Goal: Information Seeking & Learning: Learn about a topic

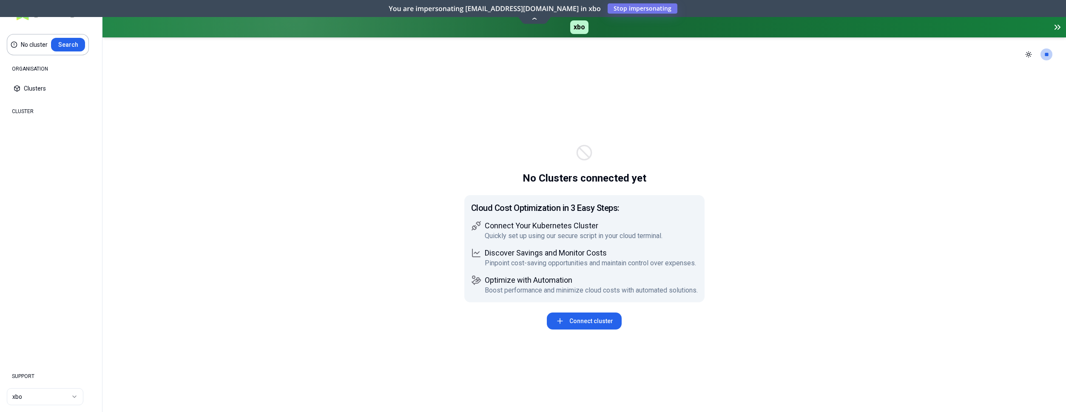
click at [32, 397] on html "No cluster Search ORGANISATION Clusters Policies CLUSTER Dashboard Optimization…" at bounding box center [533, 206] width 1066 height 412
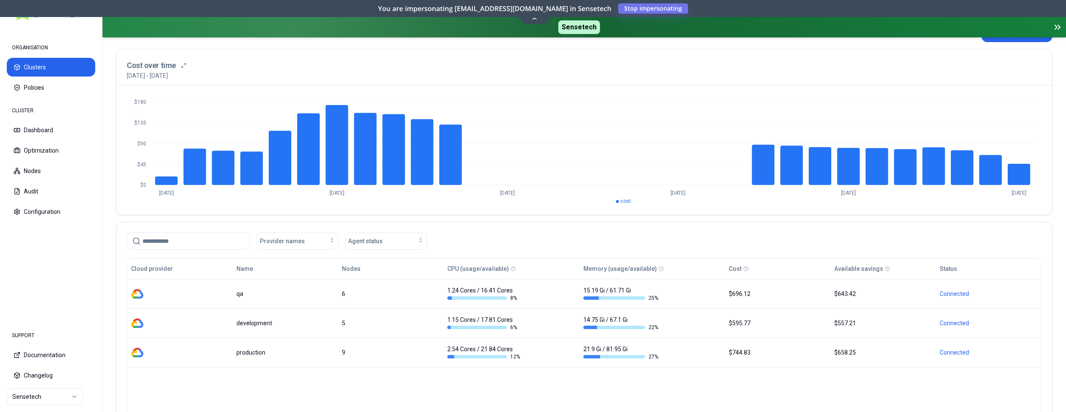
scroll to position [87, 0]
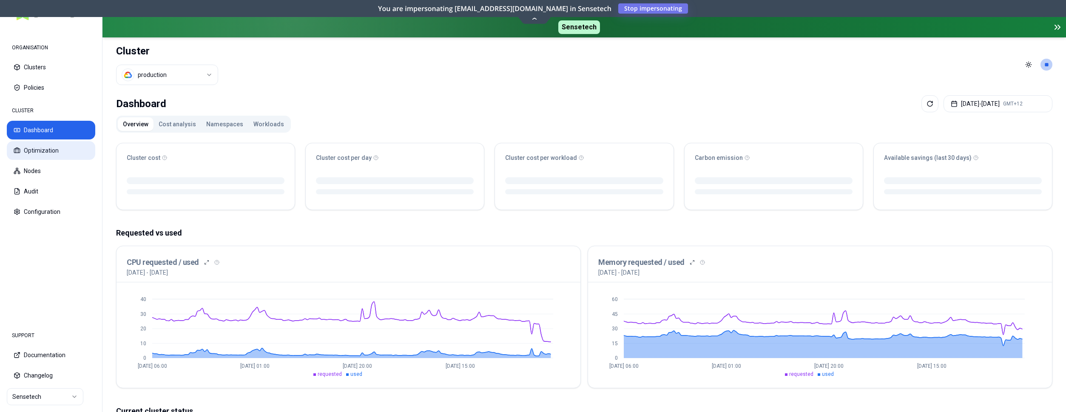
click at [57, 147] on button "Optimization" at bounding box center [51, 150] width 88 height 19
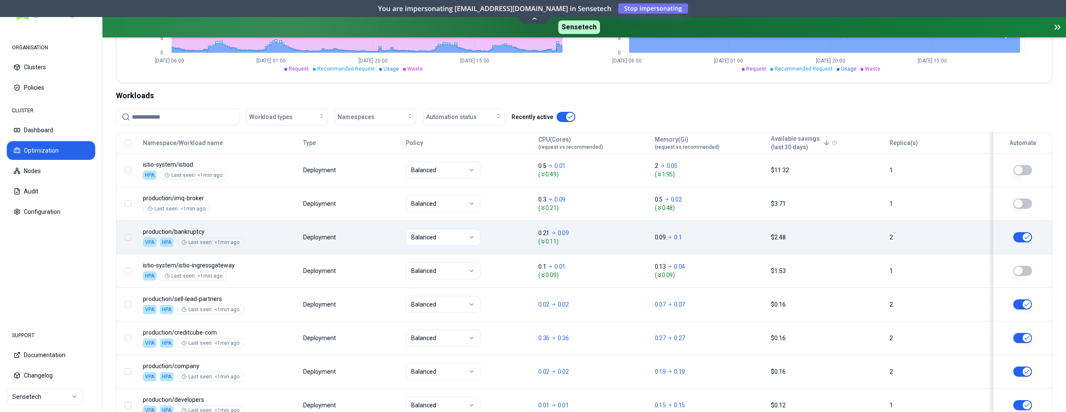
scroll to position [347, 0]
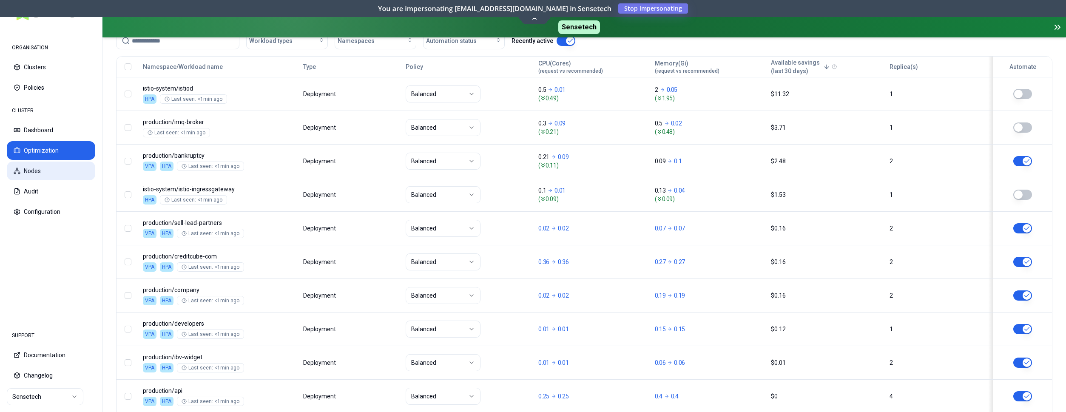
click at [51, 164] on button "Nodes" at bounding box center [51, 171] width 88 height 19
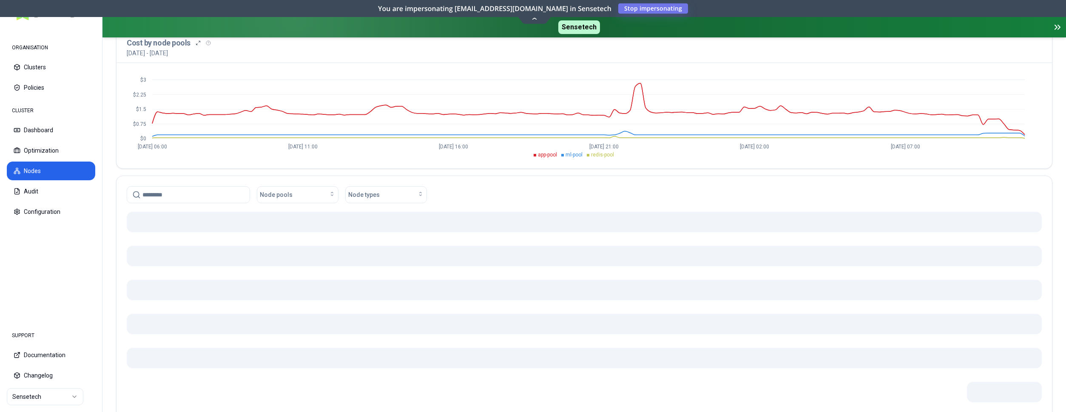
scroll to position [129, 0]
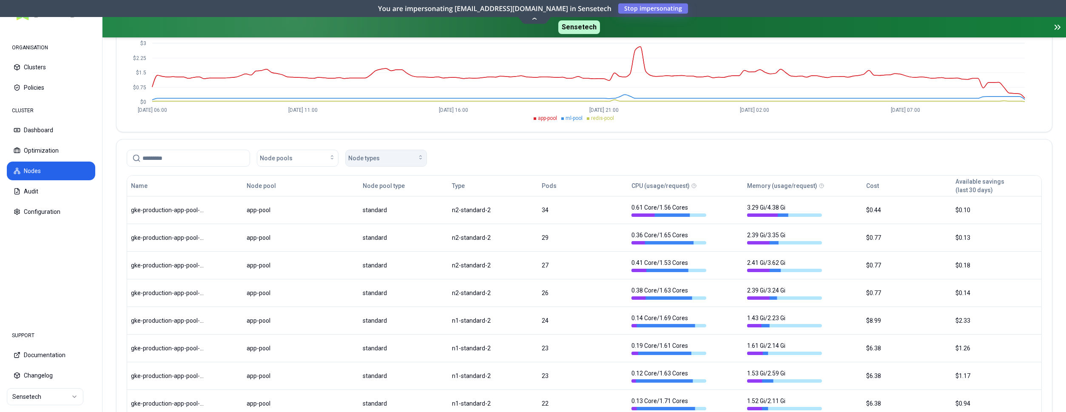
click at [380, 156] on div "Node types" at bounding box center [386, 158] width 76 height 9
click at [381, 203] on span "n2-standard-2" at bounding box center [370, 204] width 39 height 9
click at [516, 153] on div "Node pools n2-standard-2 Clear filters" at bounding box center [584, 158] width 915 height 17
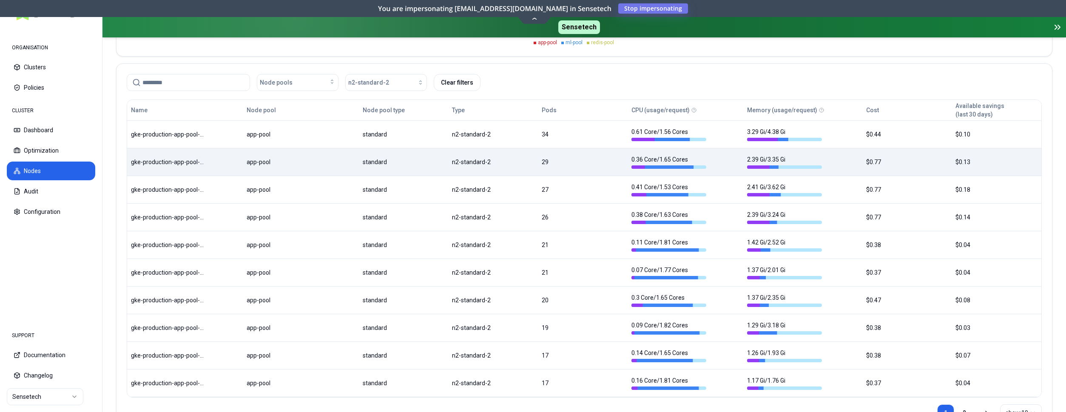
scroll to position [202, 0]
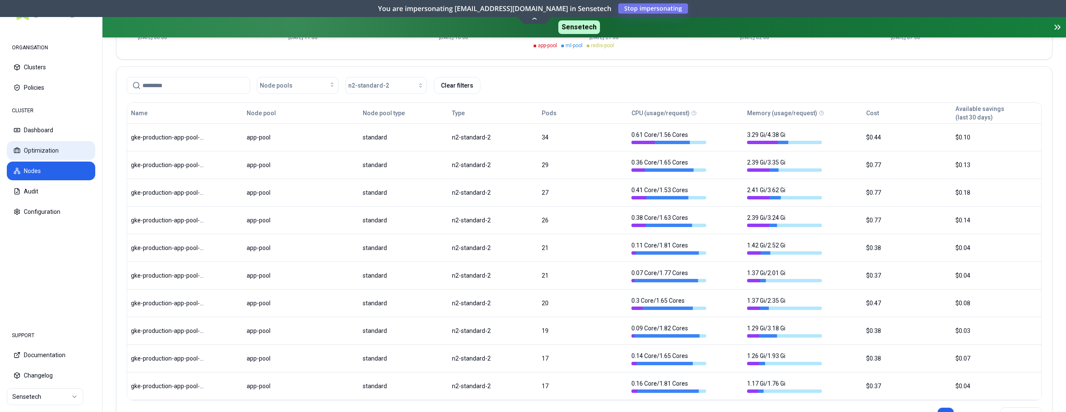
click at [31, 151] on button "Optimization" at bounding box center [51, 150] width 88 height 19
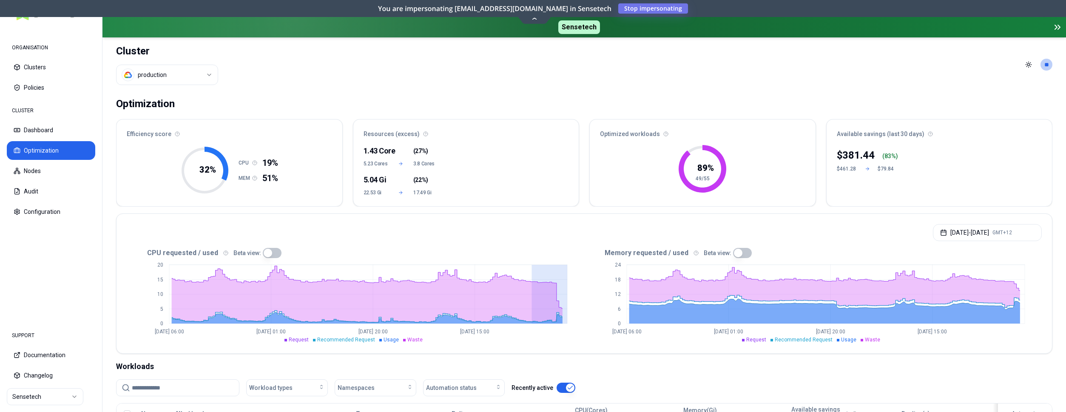
drag, startPoint x: 533, startPoint y: 311, endPoint x: 568, endPoint y: 314, distance: 35.4
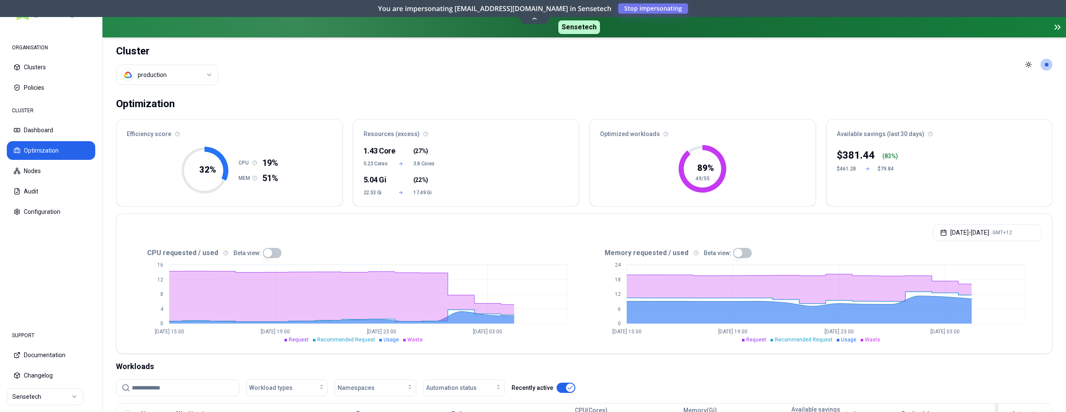
click at [263, 252] on button "button" at bounding box center [272, 253] width 19 height 10
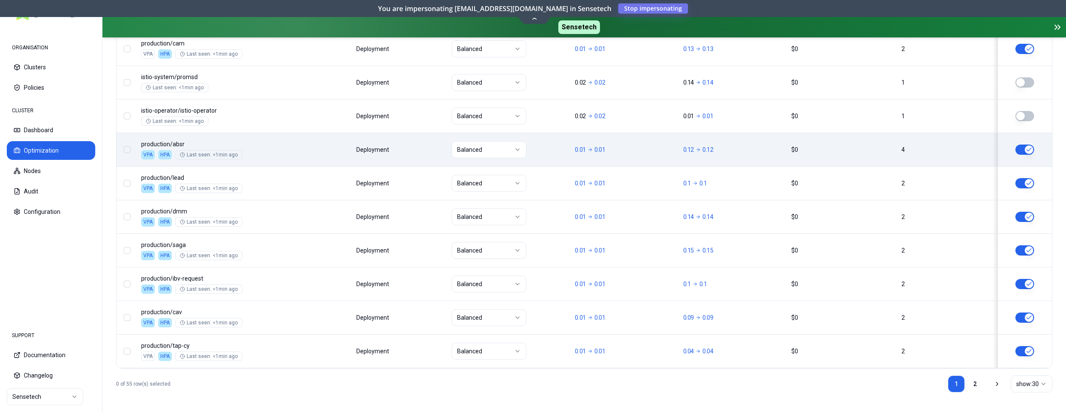
scroll to position [1064, 0]
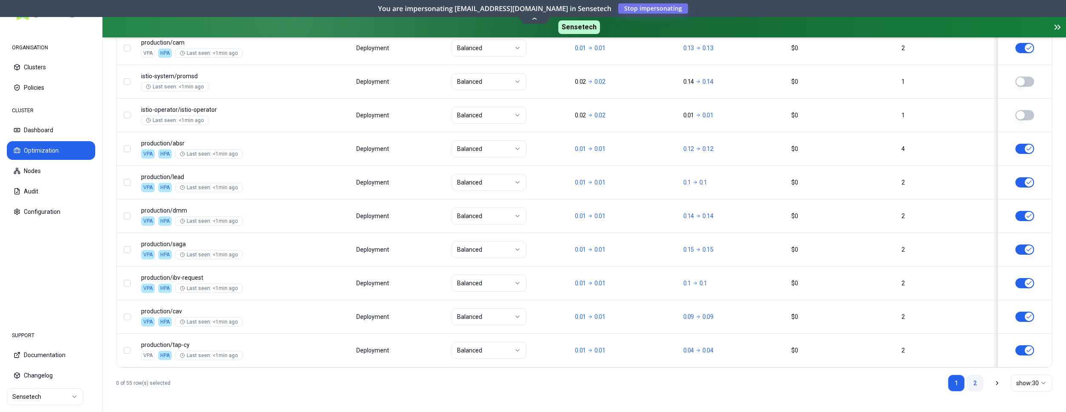
click at [971, 381] on link "2" at bounding box center [974, 382] width 17 height 17
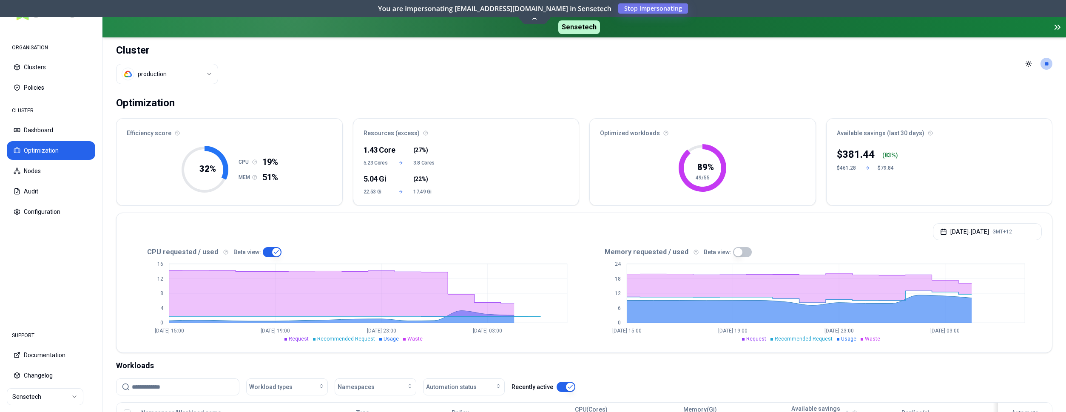
scroll to position [0, 0]
click at [65, 132] on button "Dashboard" at bounding box center [51, 130] width 88 height 19
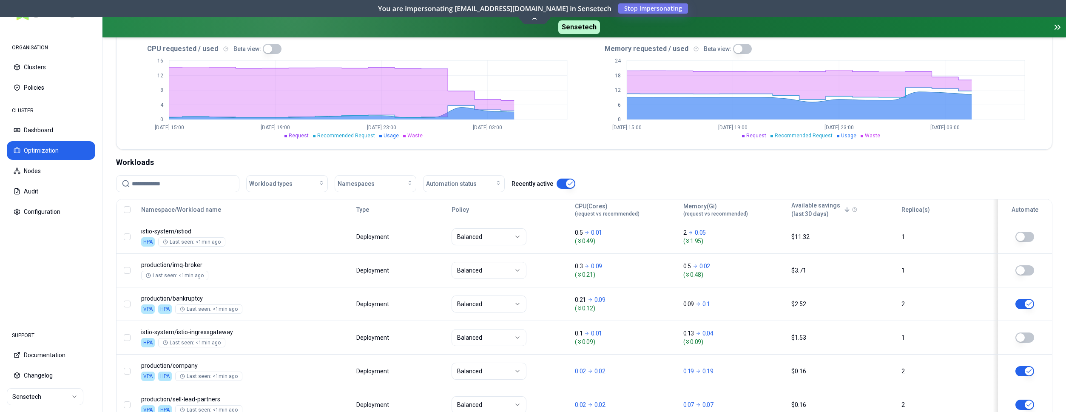
scroll to position [87, 0]
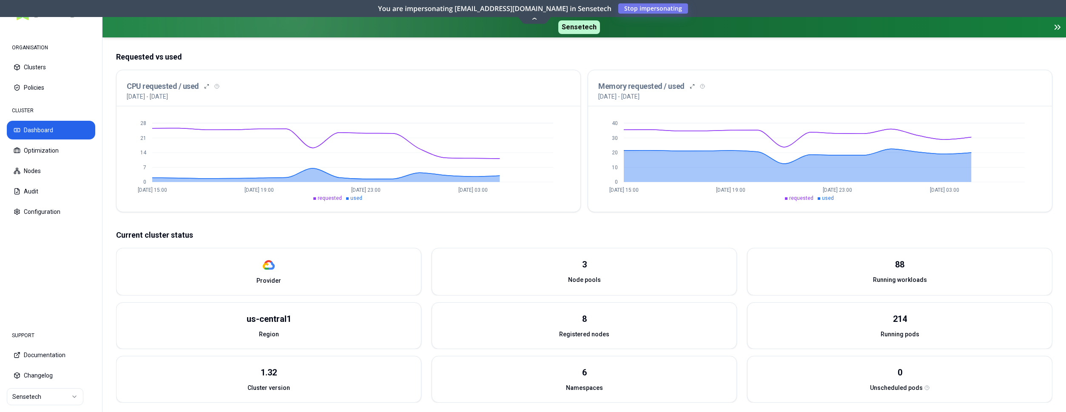
scroll to position [173, 0]
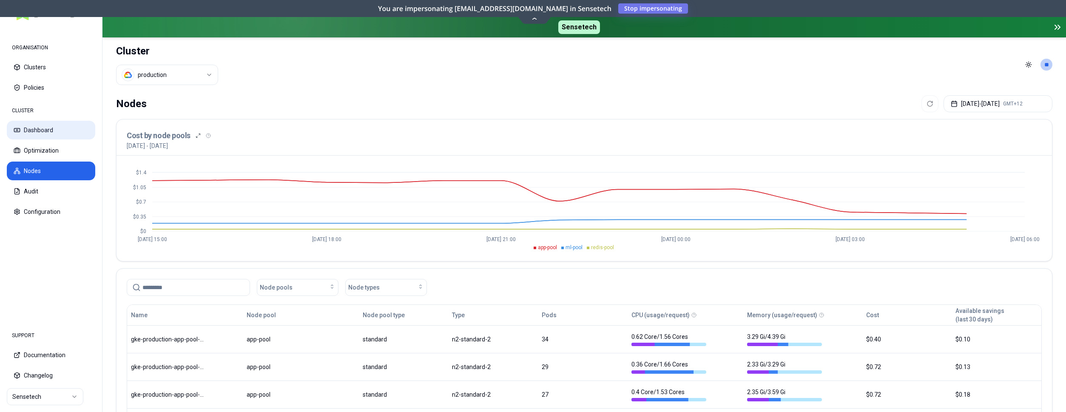
click at [51, 130] on button "Dashboard" at bounding box center [51, 130] width 88 height 19
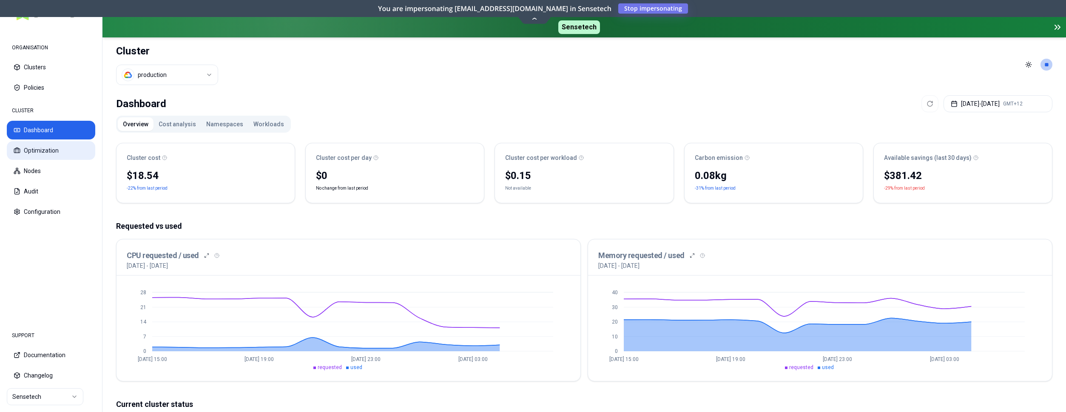
click at [47, 150] on button "Optimization" at bounding box center [51, 150] width 88 height 19
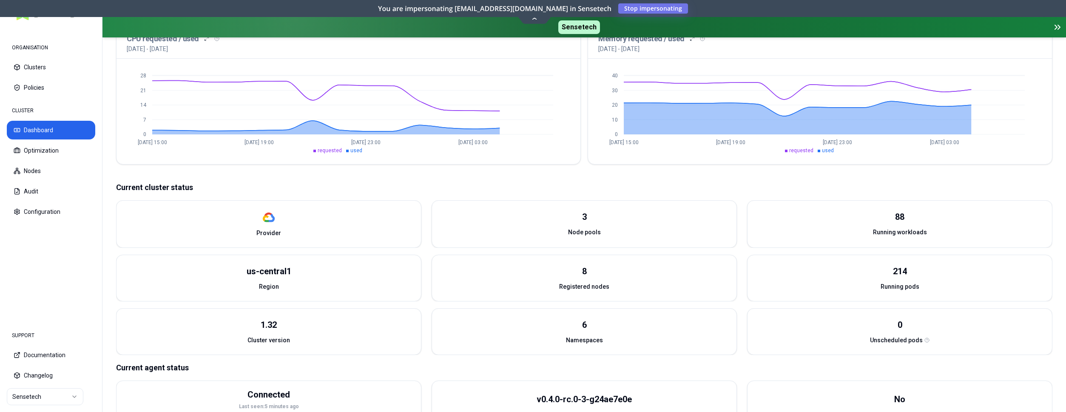
scroll to position [210, 0]
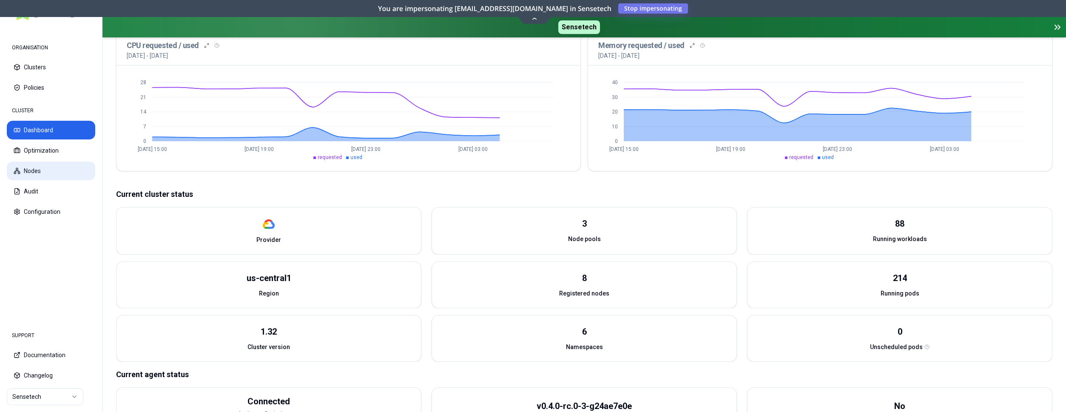
click at [16, 168] on rect at bounding box center [17, 169] width 2 height 2
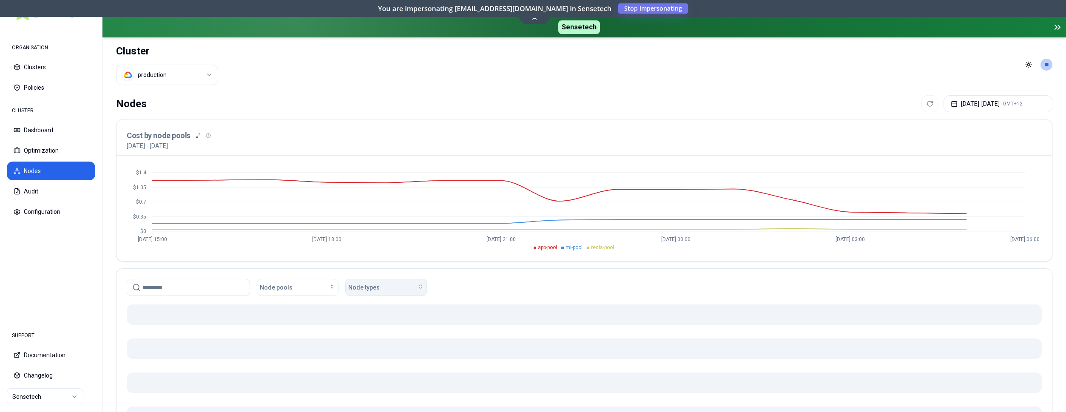
click at [394, 292] on button "Node types" at bounding box center [386, 287] width 82 height 17
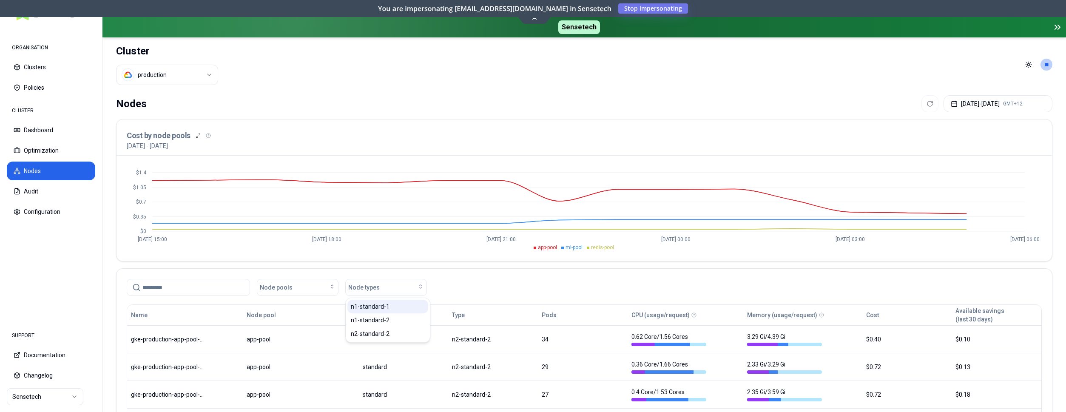
click at [391, 309] on div "n1-standard-1" at bounding box center [387, 307] width 81 height 14
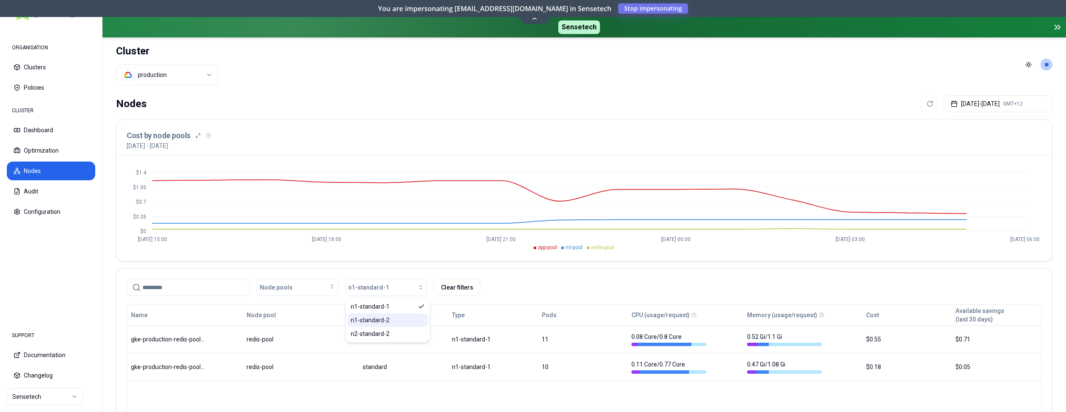
click at [368, 322] on span "n1-standard-2" at bounding box center [370, 320] width 39 height 9
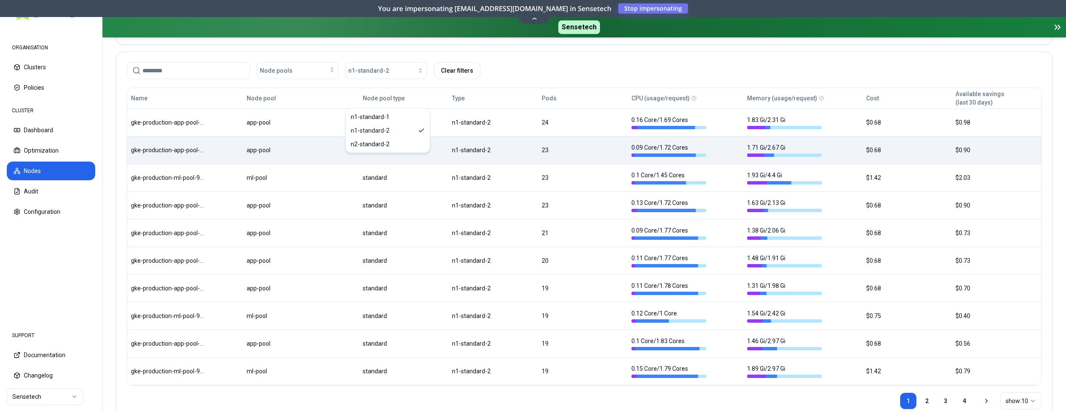
scroll to position [43, 0]
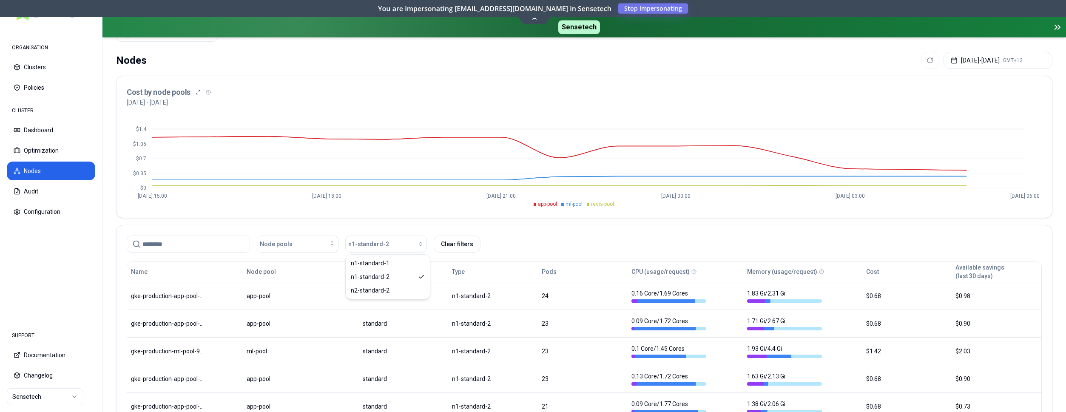
click at [524, 244] on div "Node pools n1-standard-2 Clear filters" at bounding box center [584, 243] width 915 height 17
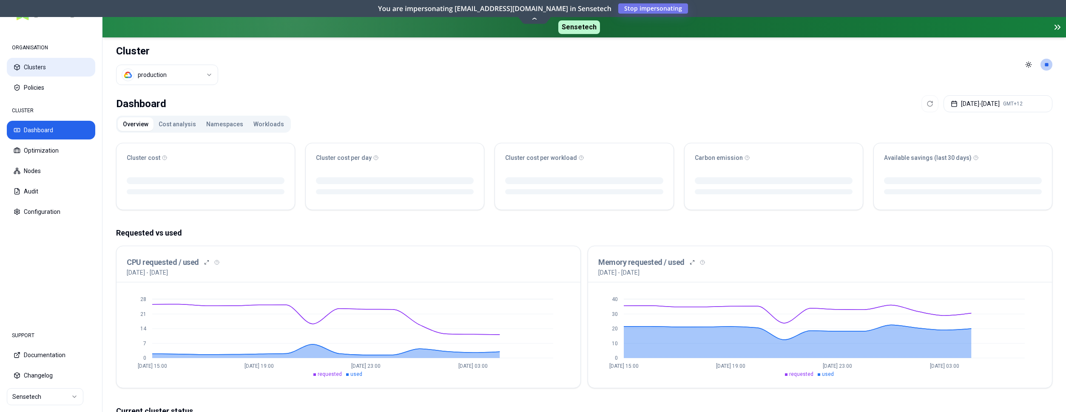
click at [34, 66] on button "Clusters" at bounding box center [51, 67] width 88 height 19
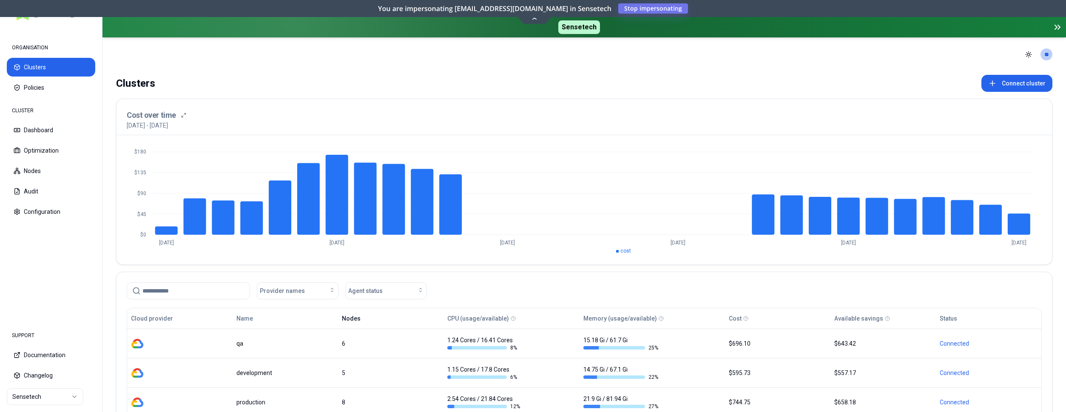
click at [346, 318] on button "Nodes" at bounding box center [351, 318] width 19 height 17
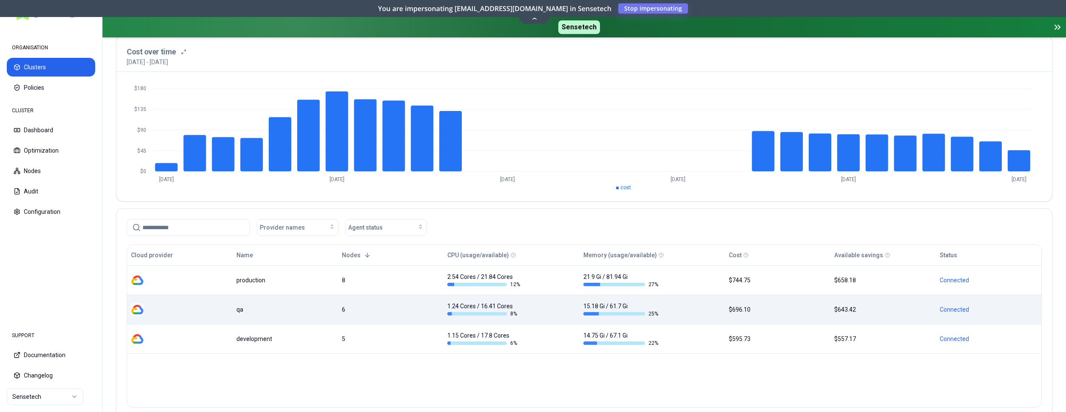
scroll to position [43, 0]
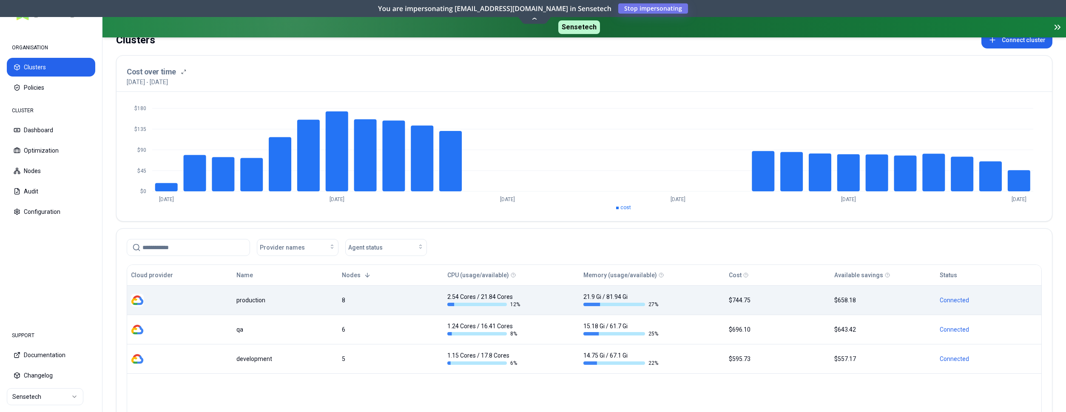
click at [286, 303] on div "production" at bounding box center [285, 300] width 98 height 9
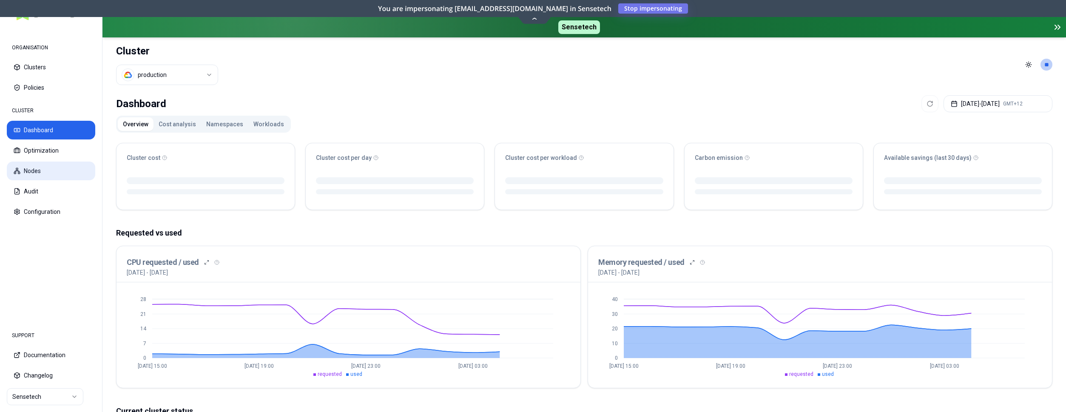
click at [47, 168] on button "Nodes" at bounding box center [51, 171] width 88 height 19
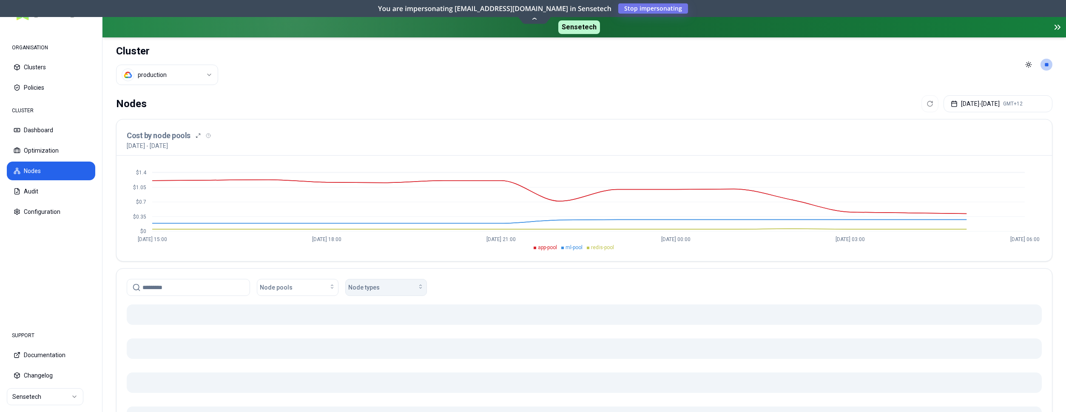
click at [406, 283] on div "Node types" at bounding box center [386, 287] width 76 height 9
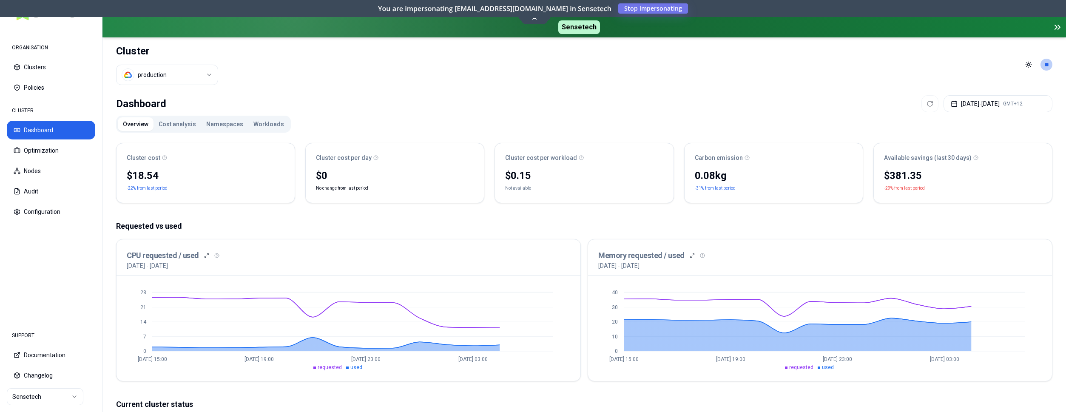
click at [272, 122] on button "Workloads" at bounding box center [268, 124] width 41 height 14
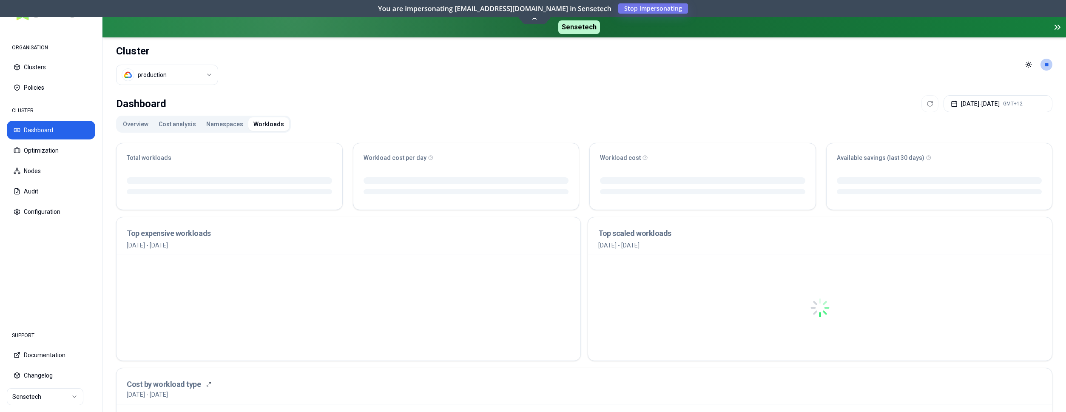
click at [141, 125] on button "Overview" at bounding box center [136, 124] width 36 height 14
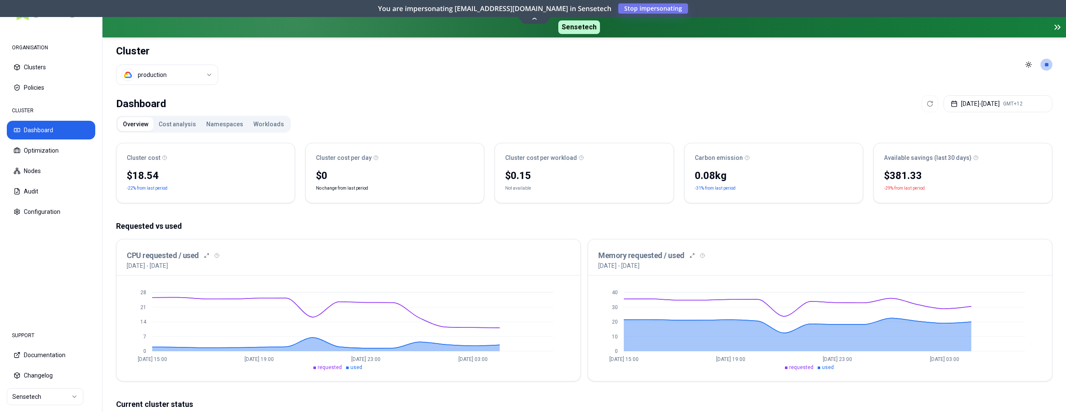
click at [179, 120] on button "Cost analysis" at bounding box center [177, 124] width 48 height 14
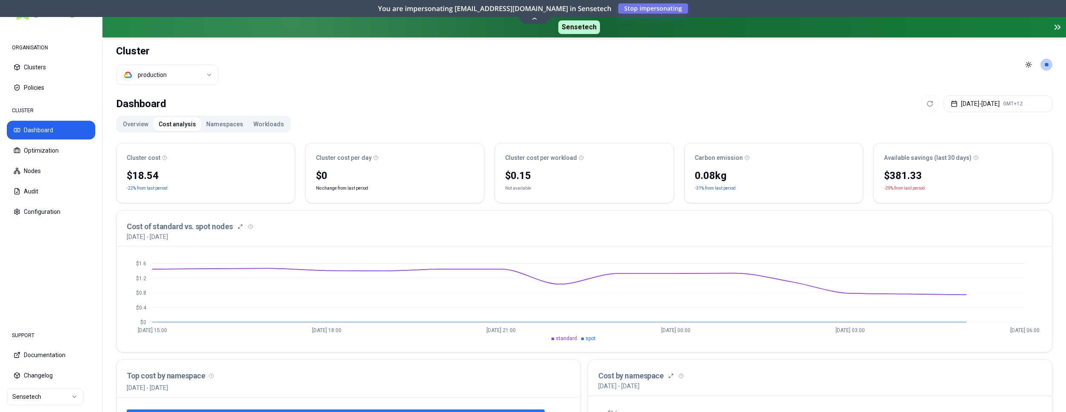
click at [219, 122] on button "Namespaces" at bounding box center [224, 124] width 47 height 14
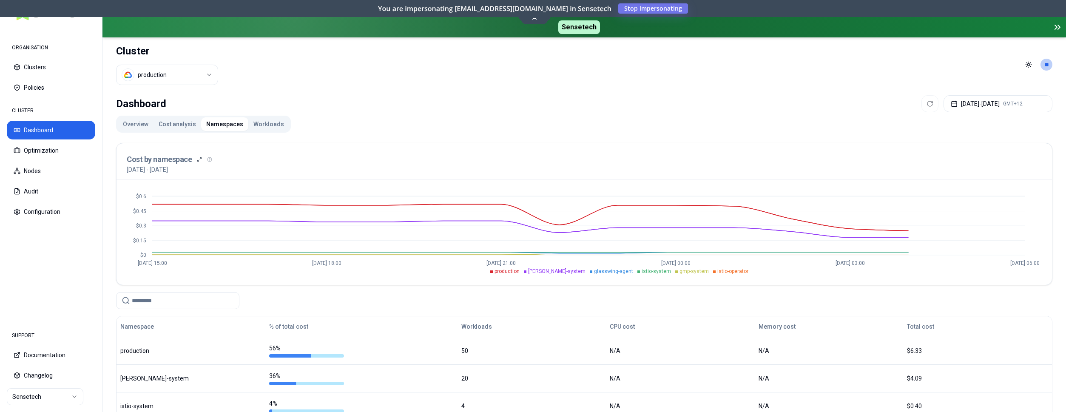
click at [266, 120] on button "Workloads" at bounding box center [268, 124] width 41 height 14
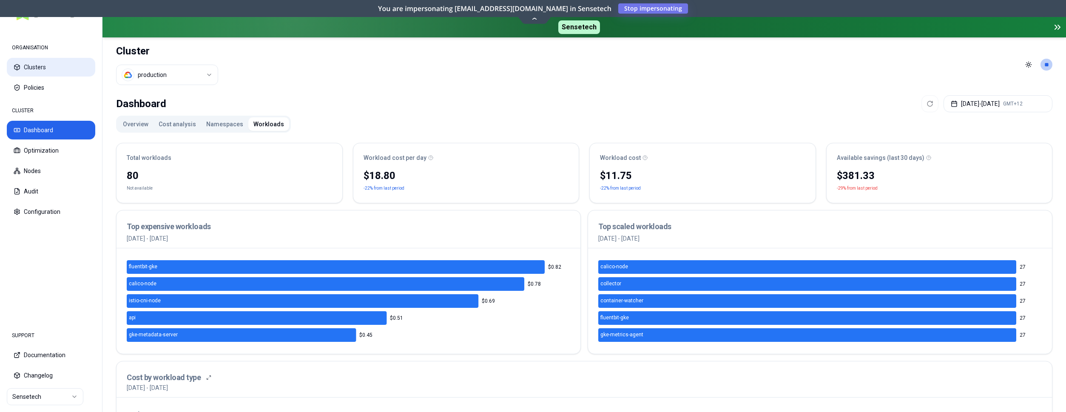
click at [36, 67] on button "Clusters" at bounding box center [51, 67] width 88 height 19
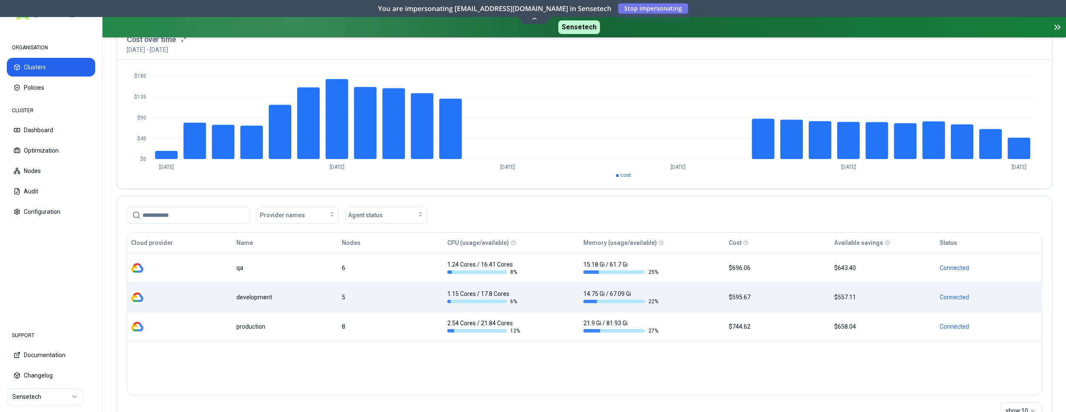
scroll to position [87, 0]
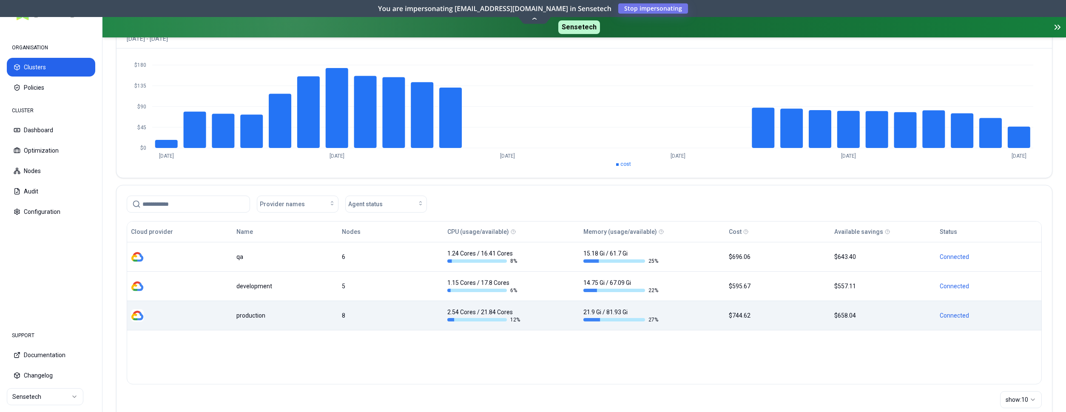
click at [331, 317] on div "production" at bounding box center [285, 315] width 98 height 9
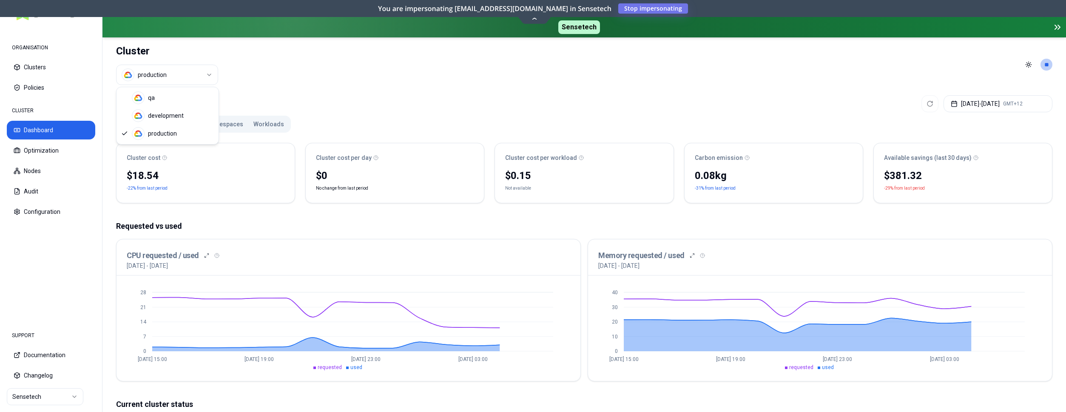
click at [163, 74] on html "ORGANISATION Clusters Policies CLUSTER Dashboard Optimization Nodes Audit Confi…" at bounding box center [533, 206] width 1066 height 412
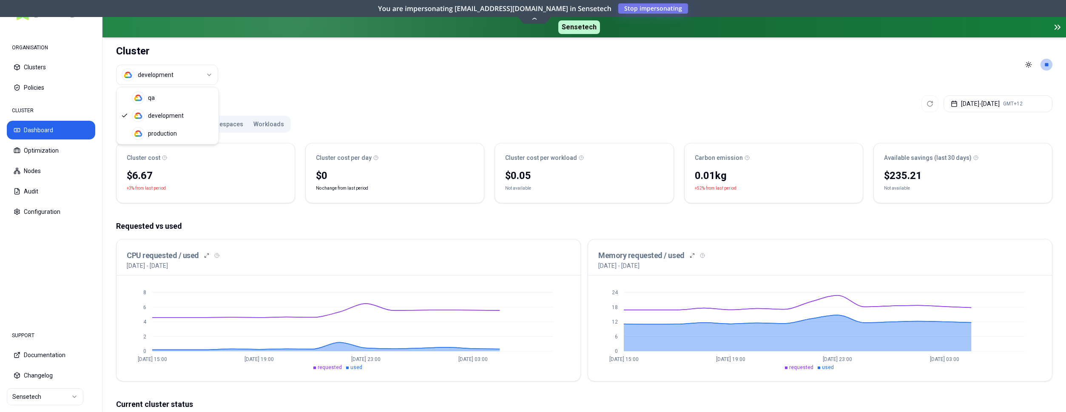
click at [173, 78] on html "ORGANISATION Clusters Policies CLUSTER Dashboard Optimization Nodes Audit Confi…" at bounding box center [533, 206] width 1066 height 412
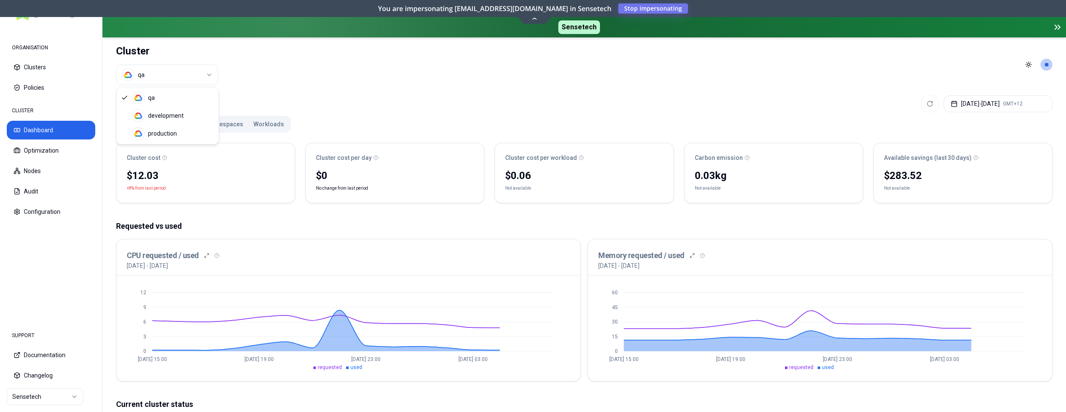
click at [194, 78] on html "ORGANISATION Clusters Policies CLUSTER Dashboard Optimization Nodes Audit Confi…" at bounding box center [533, 206] width 1066 height 412
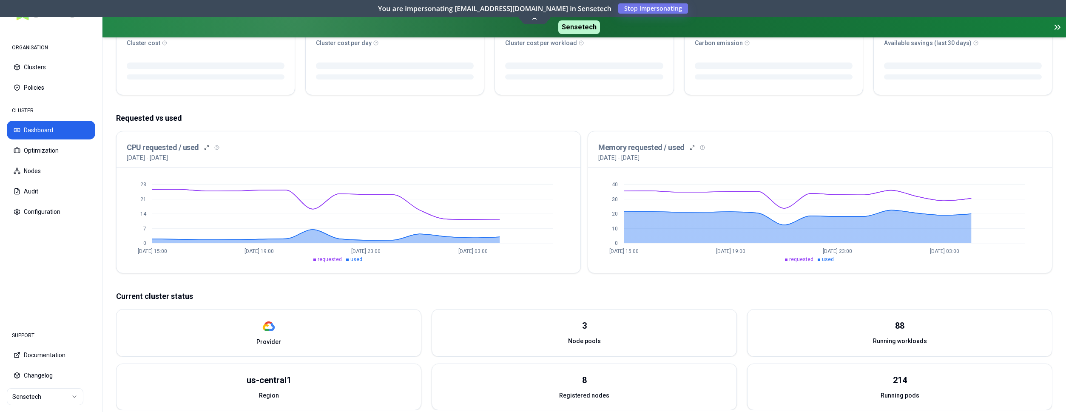
scroll to position [130, 0]
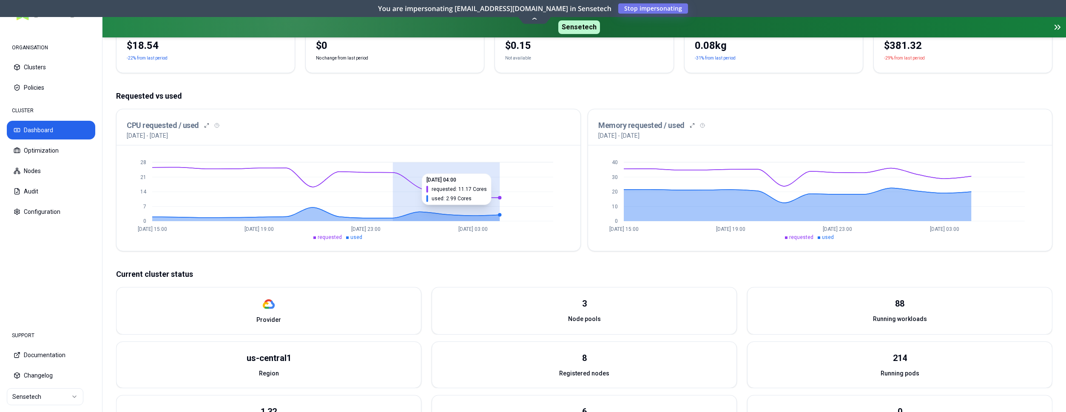
drag, startPoint x: 387, startPoint y: 203, endPoint x: 500, endPoint y: 210, distance: 113.2
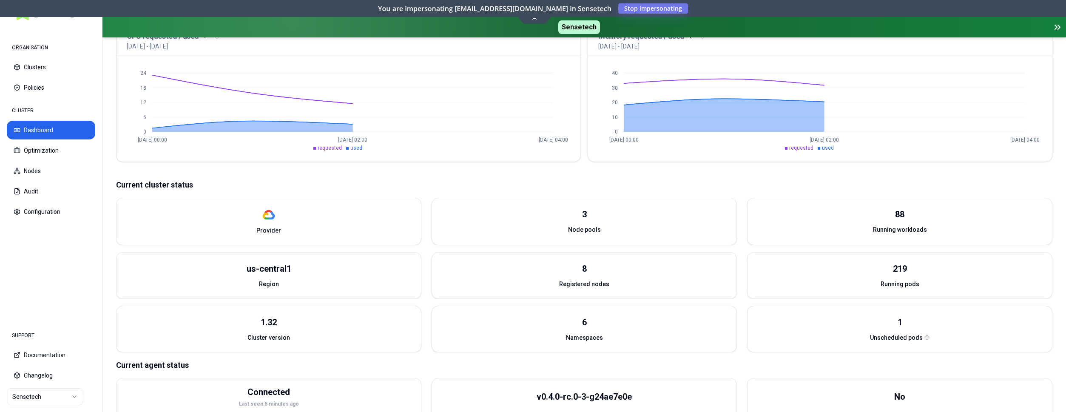
scroll to position [250, 0]
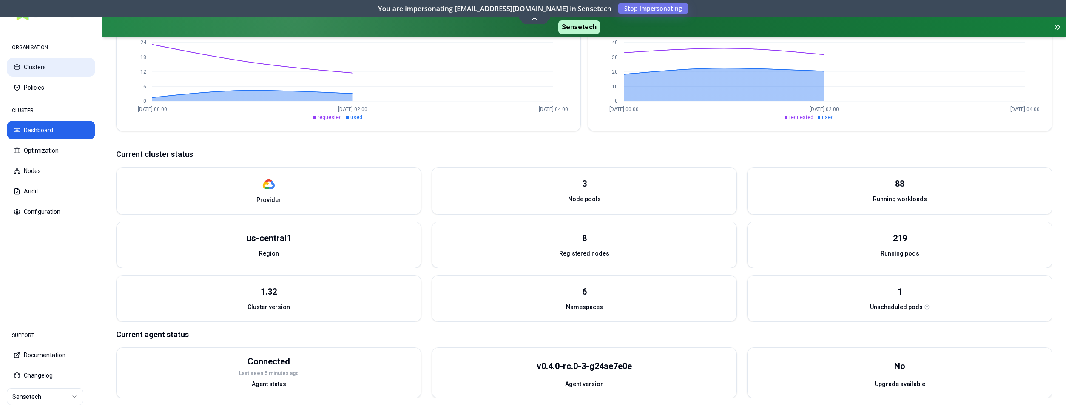
click at [59, 67] on button "Clusters" at bounding box center [51, 67] width 88 height 19
